Goal: Navigation & Orientation: Find specific page/section

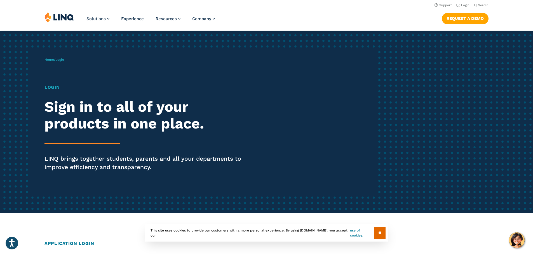
click at [46, 88] on h1 "Login" at bounding box center [146, 87] width 205 height 7
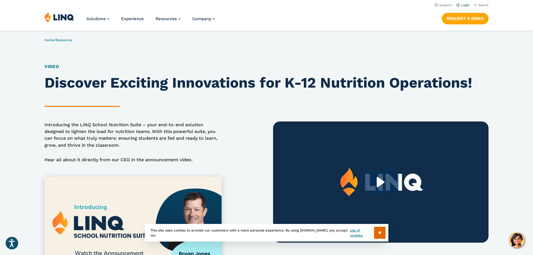
click at [466, 5] on link "Login" at bounding box center [462, 5] width 13 height 4
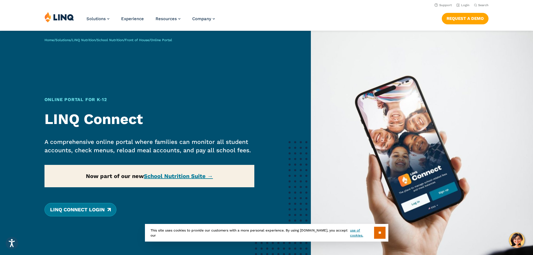
click at [89, 209] on link "LINQ Connect Login" at bounding box center [80, 209] width 72 height 13
click at [47, 17] on img at bounding box center [59, 17] width 30 height 11
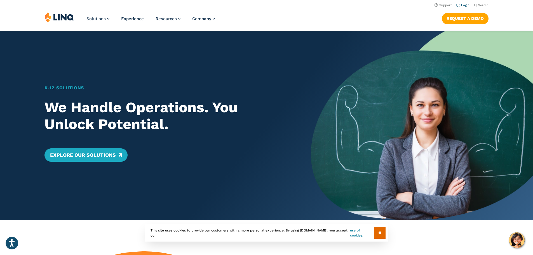
click at [464, 4] on link "Login" at bounding box center [462, 5] width 13 height 4
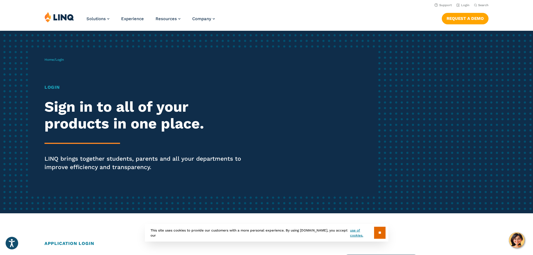
click at [83, 243] on section "** This site uses cookies to provide our customers with a more personal experie…" at bounding box center [266, 242] width 524 height 18
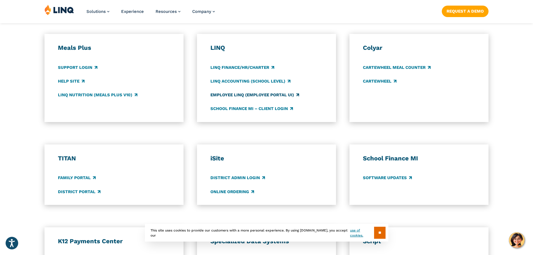
scroll to position [308, 0]
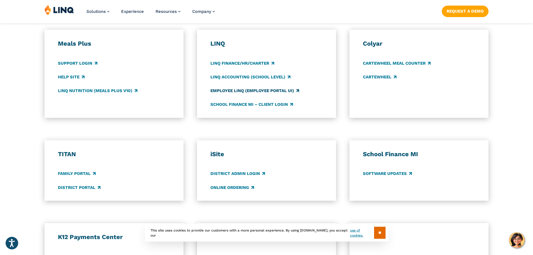
click at [250, 90] on link "Employee LINQ (Employee Portal UI)" at bounding box center [254, 91] width 89 height 6
